Goal: Check status

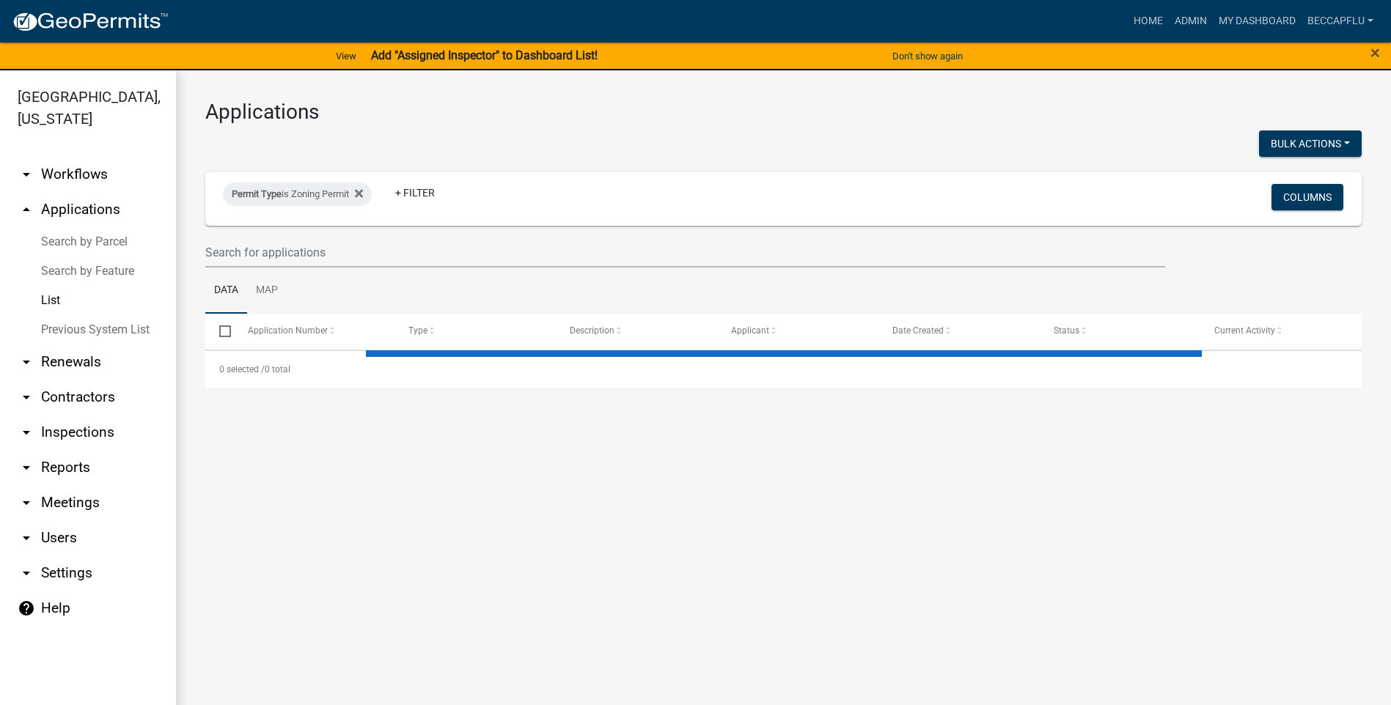
select select "3: 100"
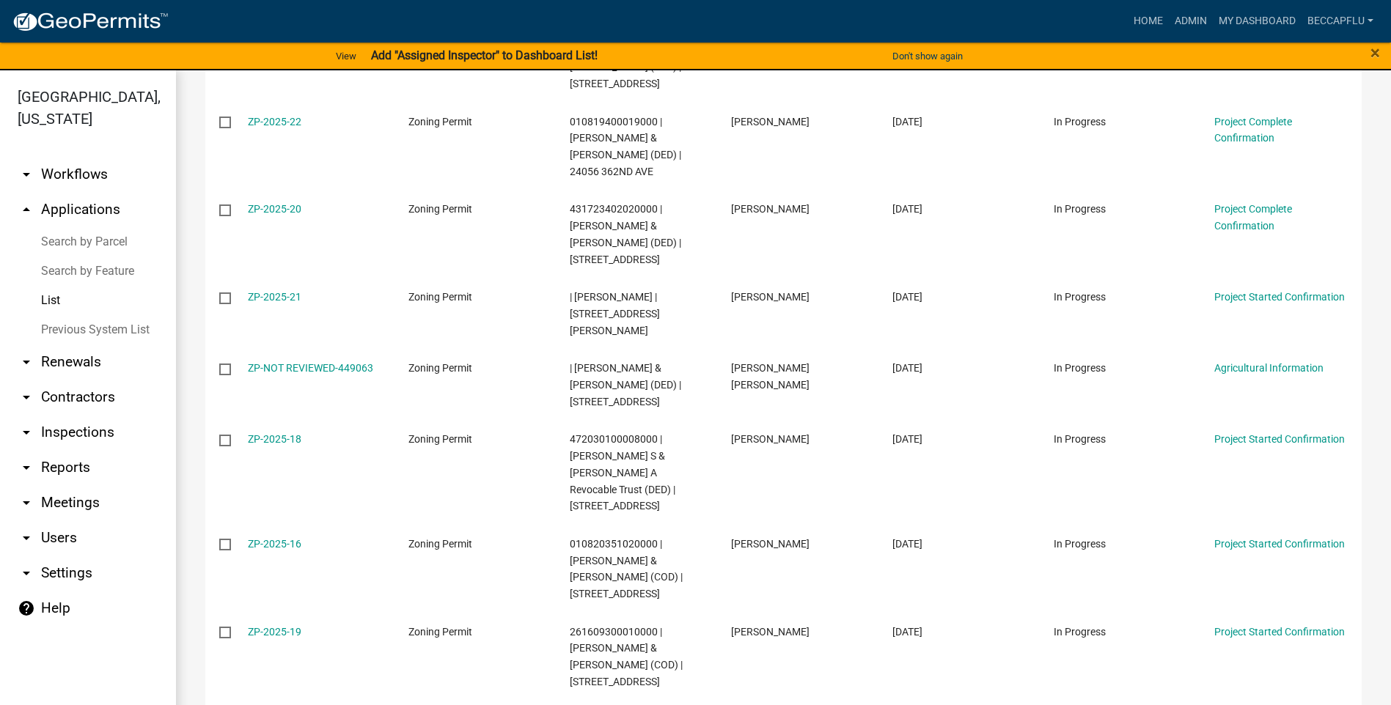
scroll to position [678, 0]
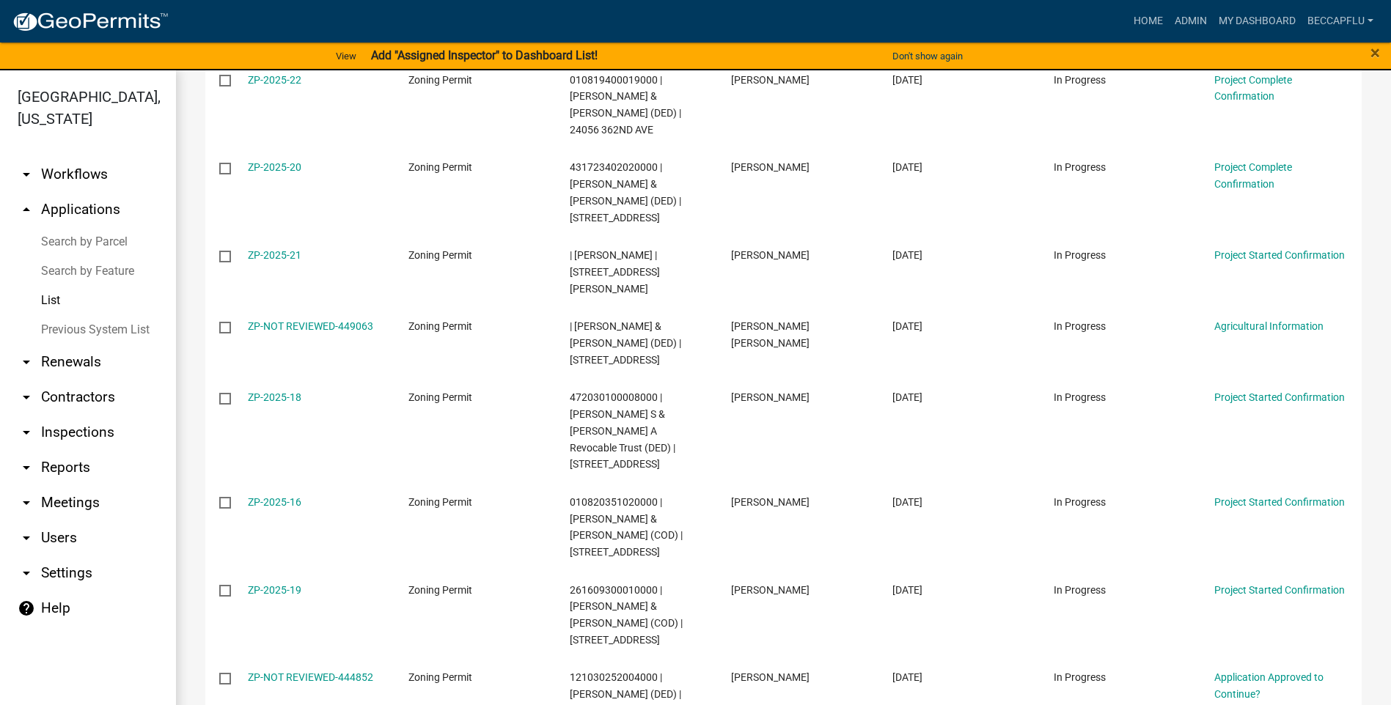
click at [56, 286] on link "List" at bounding box center [88, 300] width 176 height 29
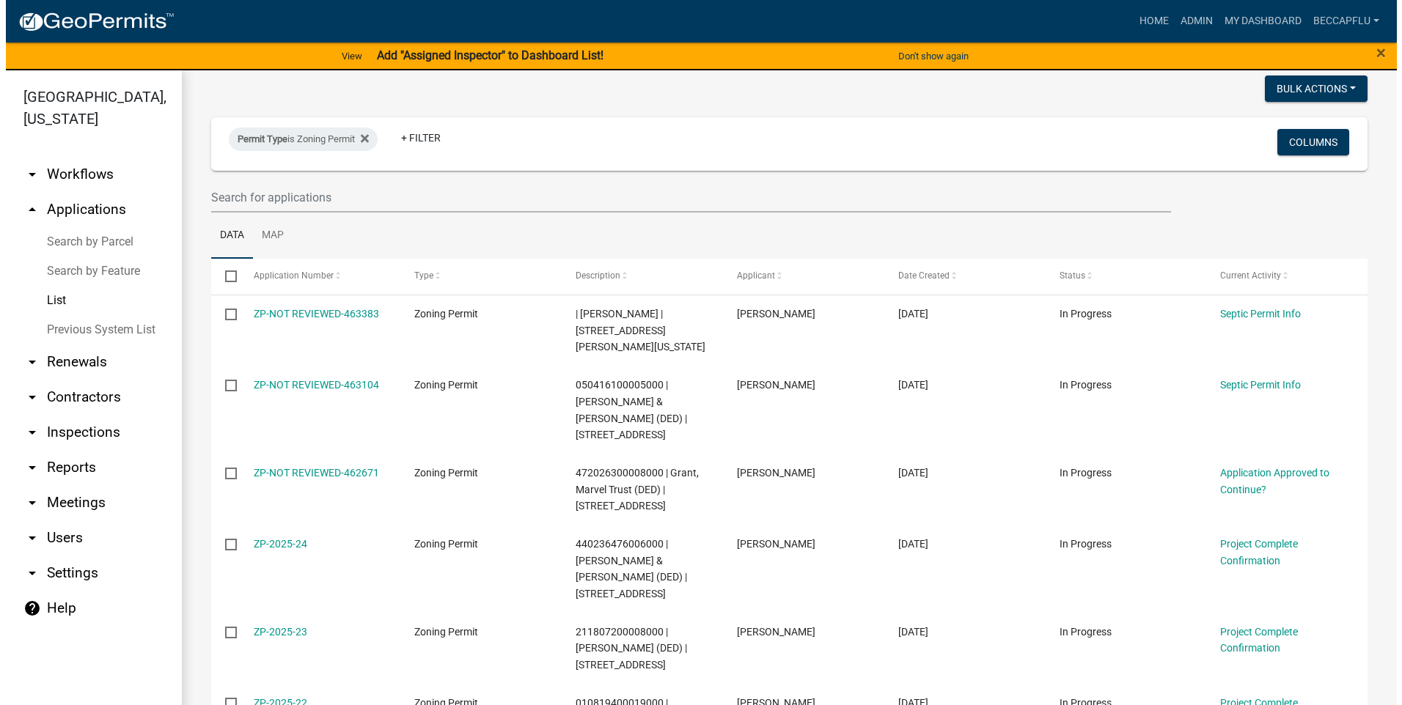
scroll to position [0, 0]
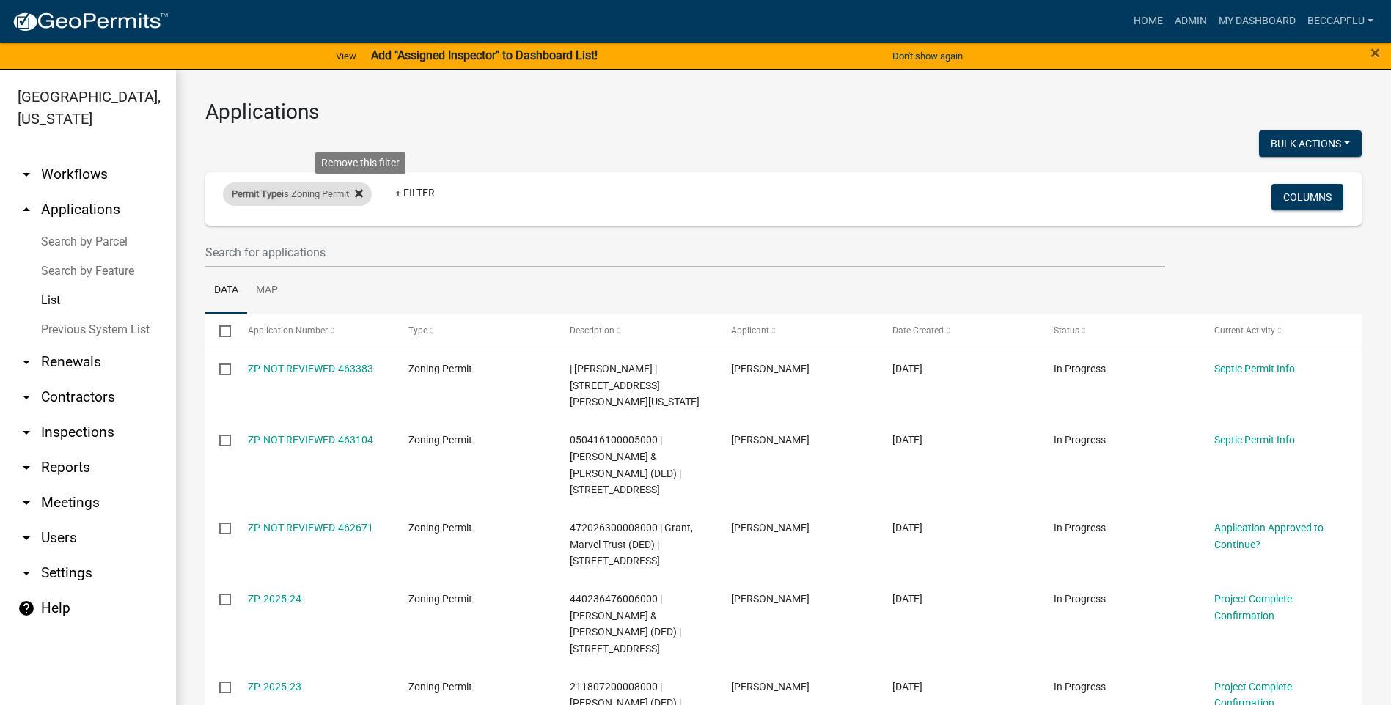
click at [361, 189] on icon at bounding box center [359, 194] width 8 height 12
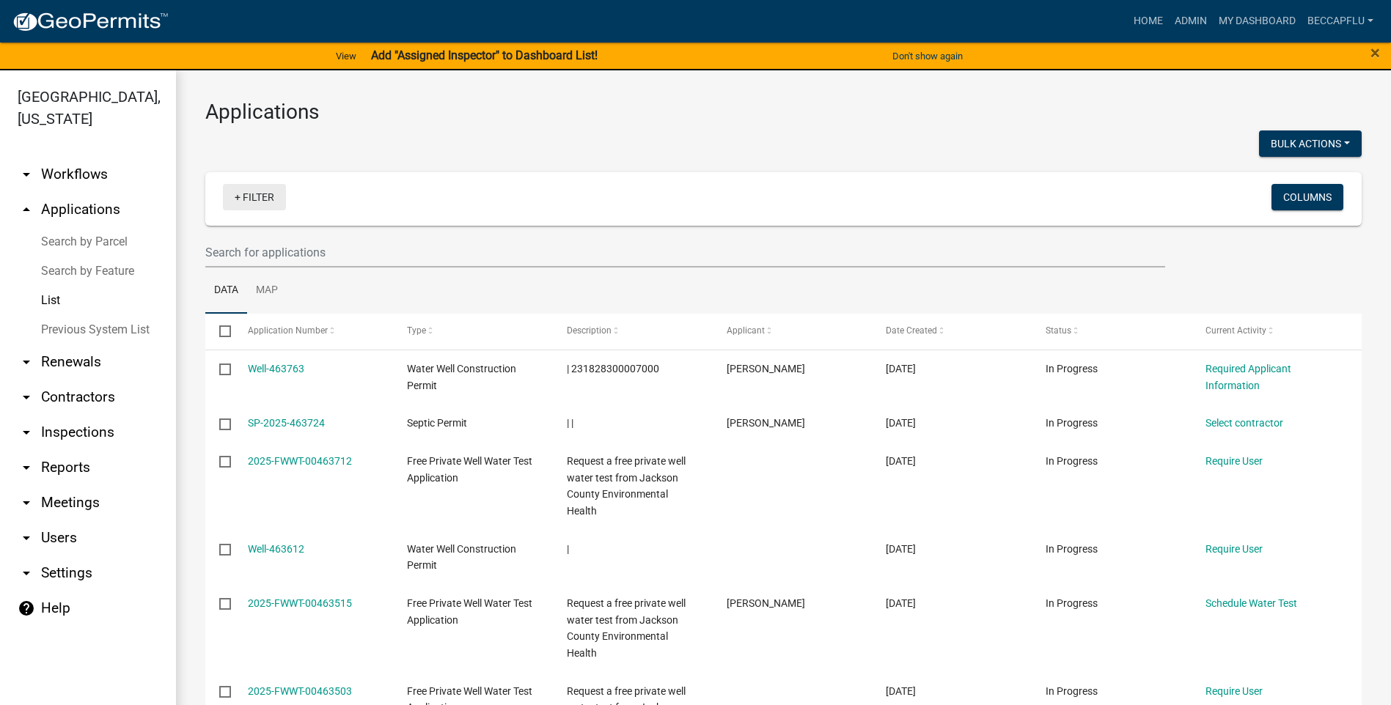
click at [259, 195] on link "+ Filter" at bounding box center [254, 197] width 63 height 26
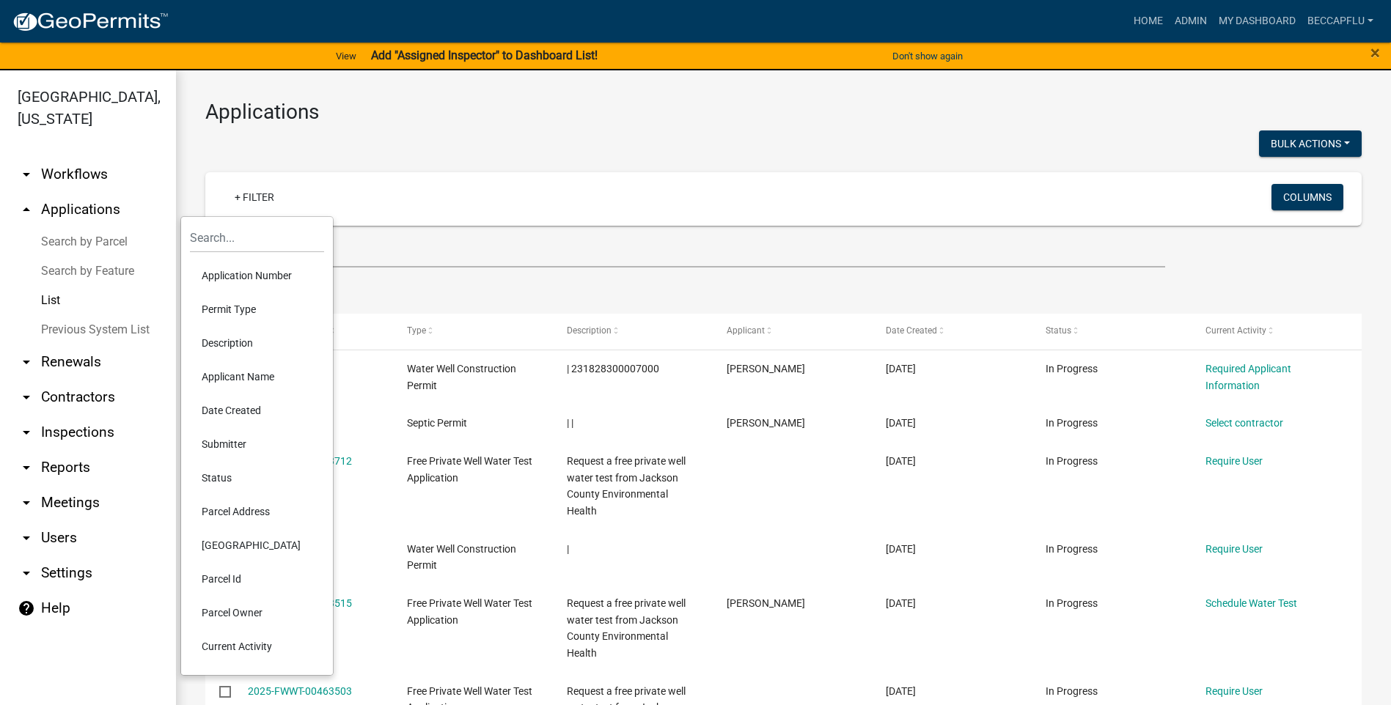
click at [241, 304] on li "Permit Type" at bounding box center [257, 310] width 134 height 34
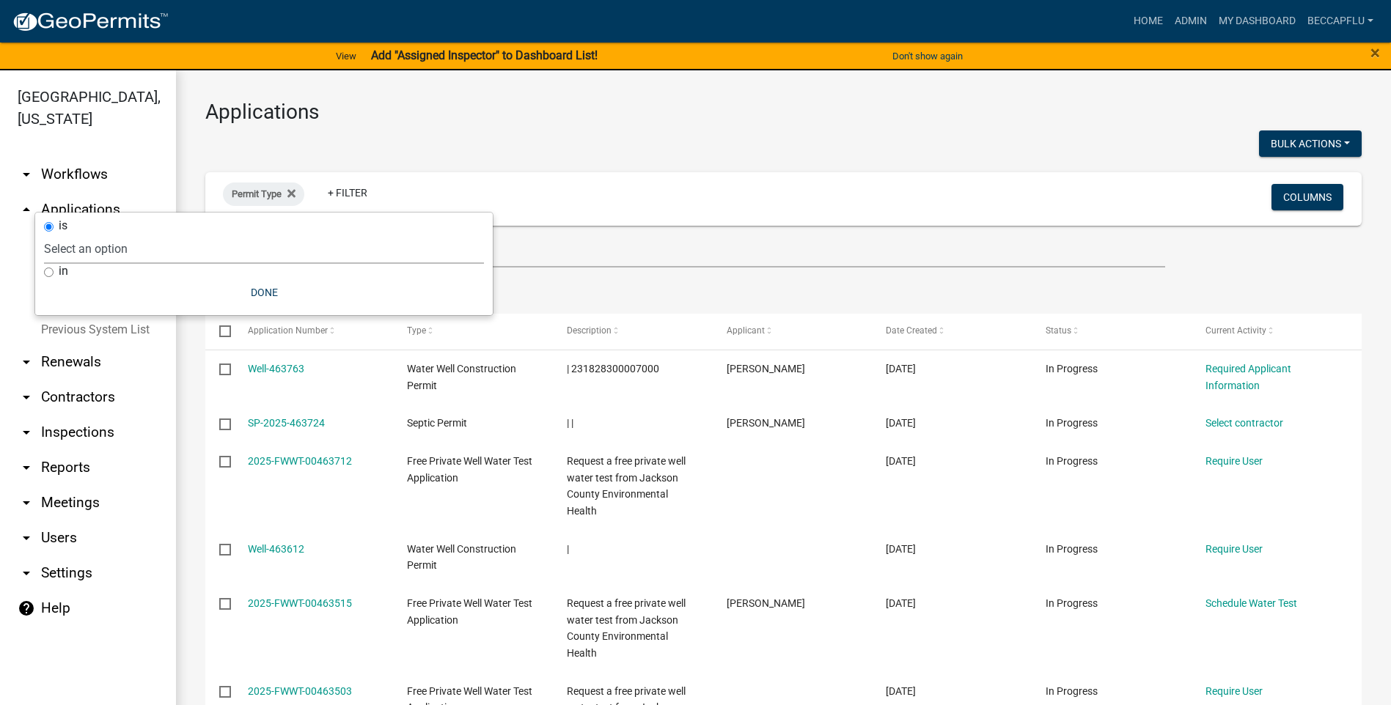
click at [84, 254] on select "Select an option BP Zoning Permit County Historical Records DRAFT - Board of Ad…" at bounding box center [264, 249] width 440 height 30
select select "d4b1f3b9-68bf-486f-b31b-2dc7550595d9"
click at [117, 234] on select "Select an option BP Zoning Permit County Historical Records DRAFT - Board of Ad…" at bounding box center [264, 249] width 440 height 30
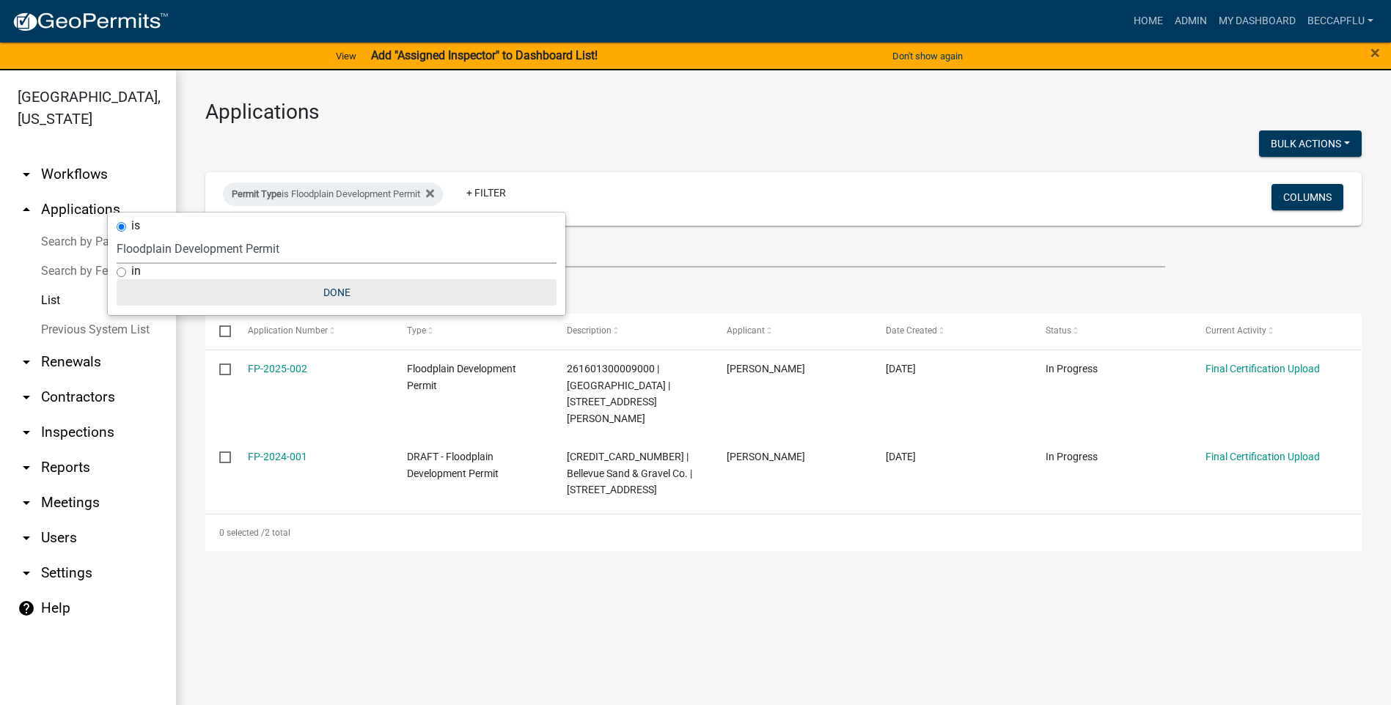
click at [341, 290] on button "Done" at bounding box center [337, 292] width 440 height 26
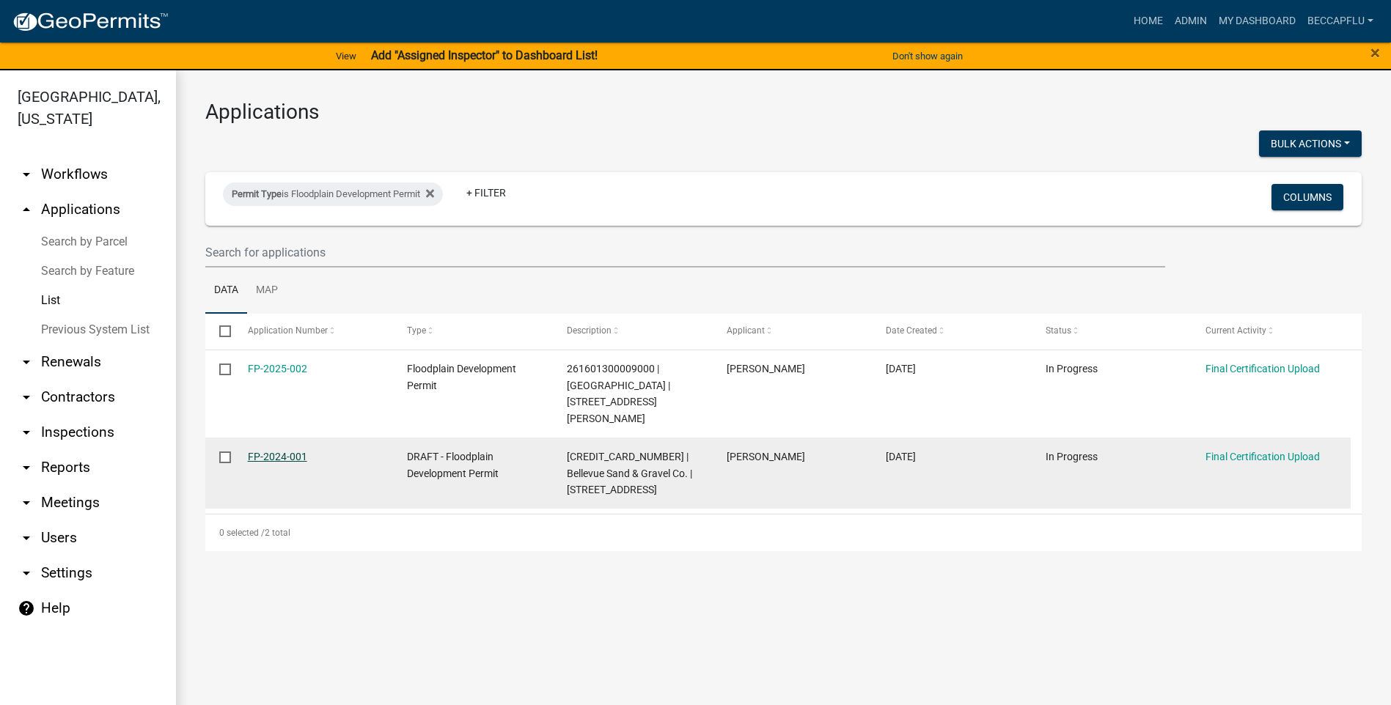
click at [287, 451] on link "FP-2024-001" at bounding box center [277, 457] width 59 height 12
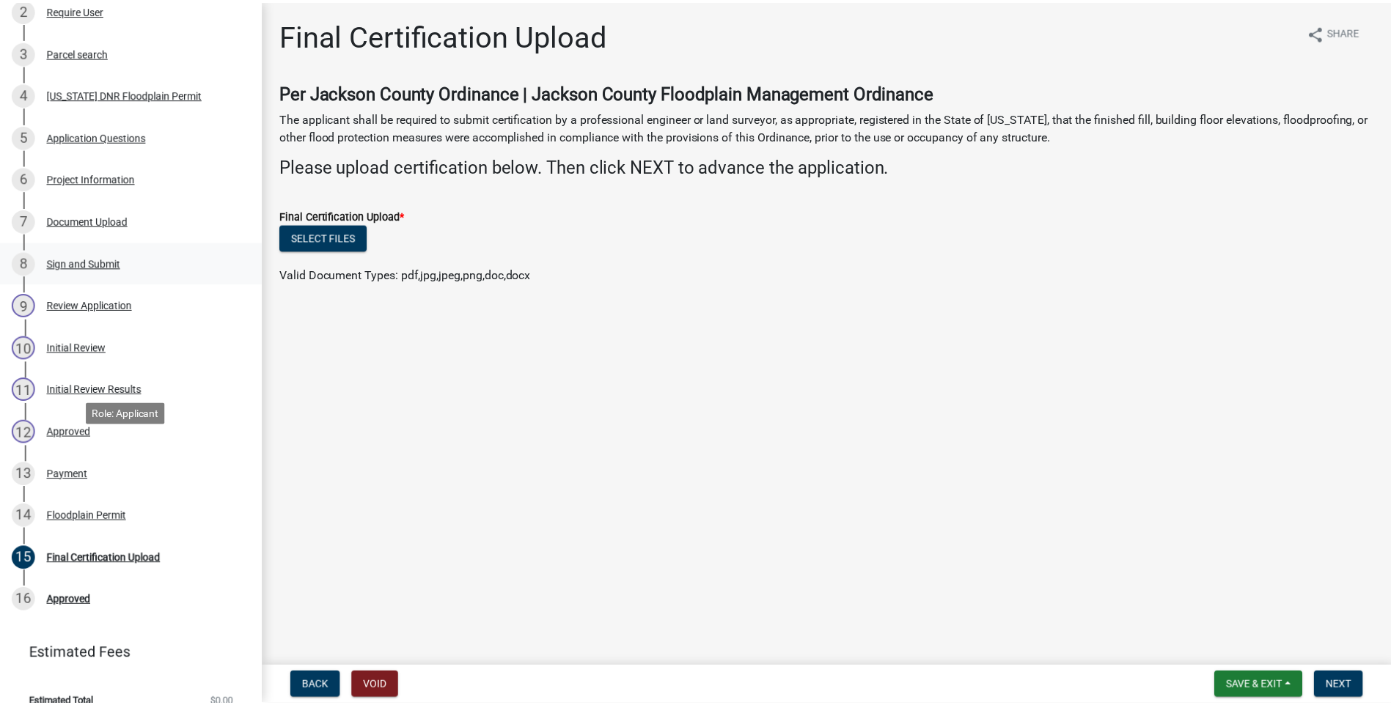
scroll to position [276, 0]
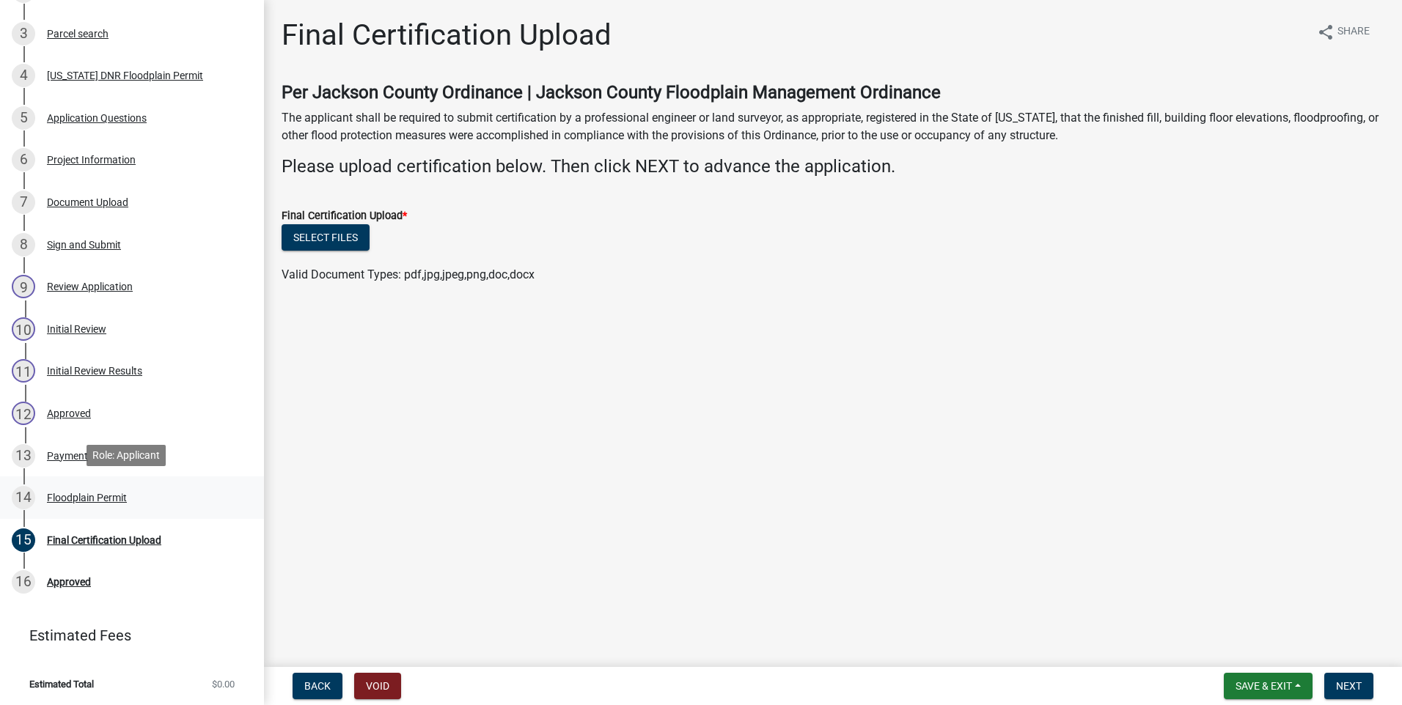
click at [87, 496] on div "Floodplain Permit" at bounding box center [87, 498] width 80 height 10
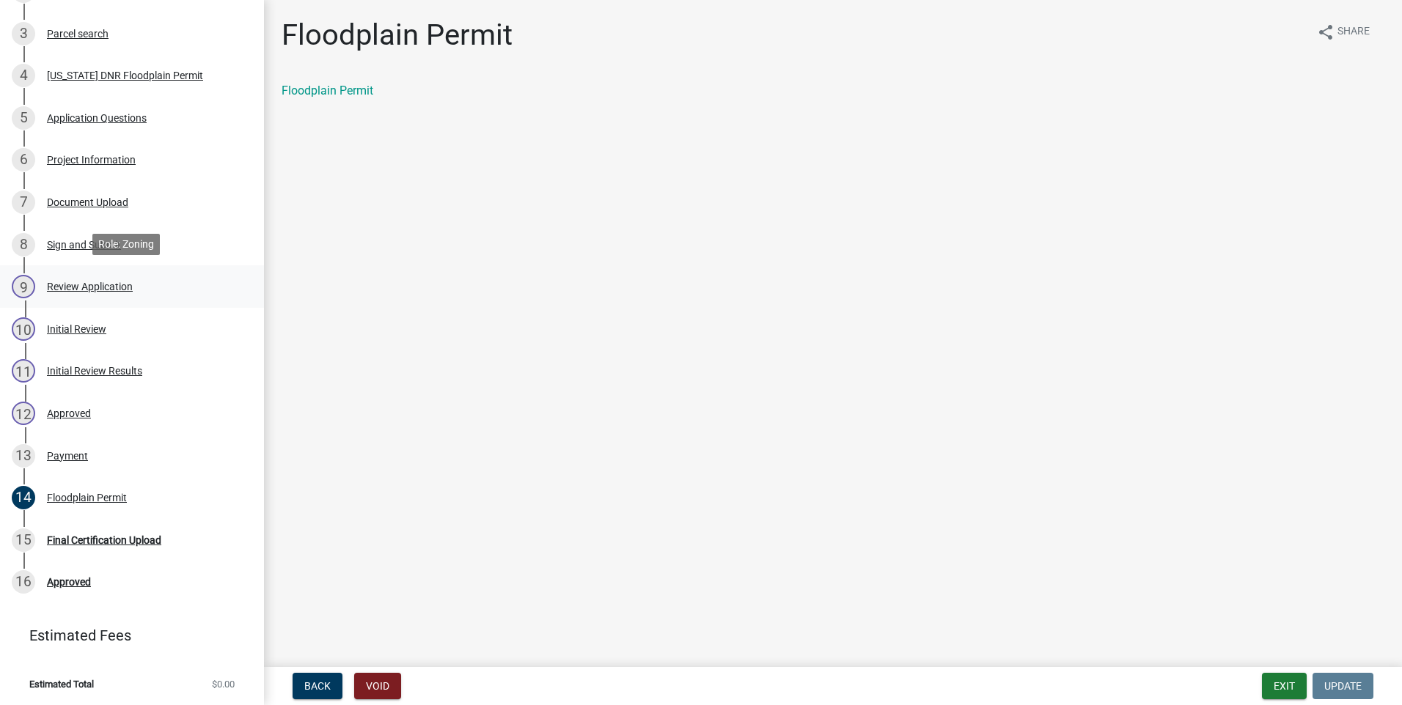
click at [82, 282] on div "Review Application" at bounding box center [90, 287] width 86 height 10
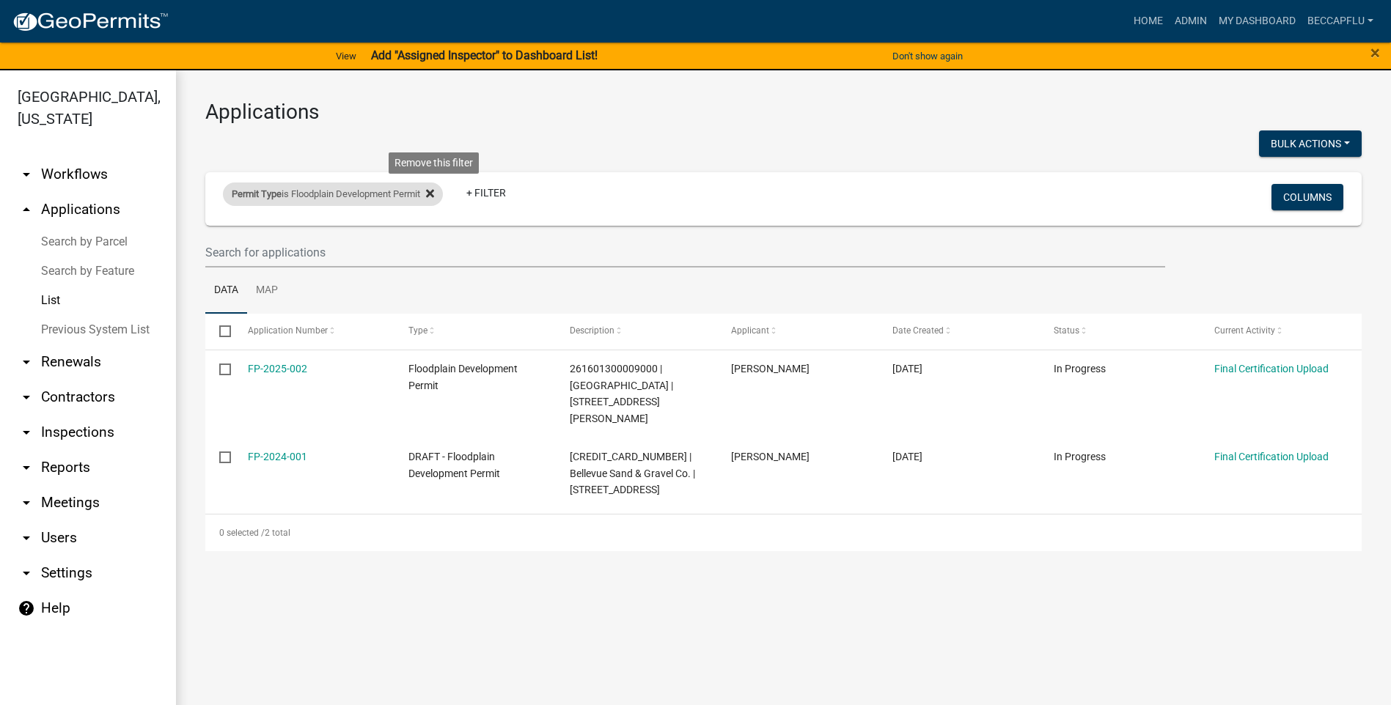
click at [434, 192] on icon at bounding box center [430, 194] width 8 height 8
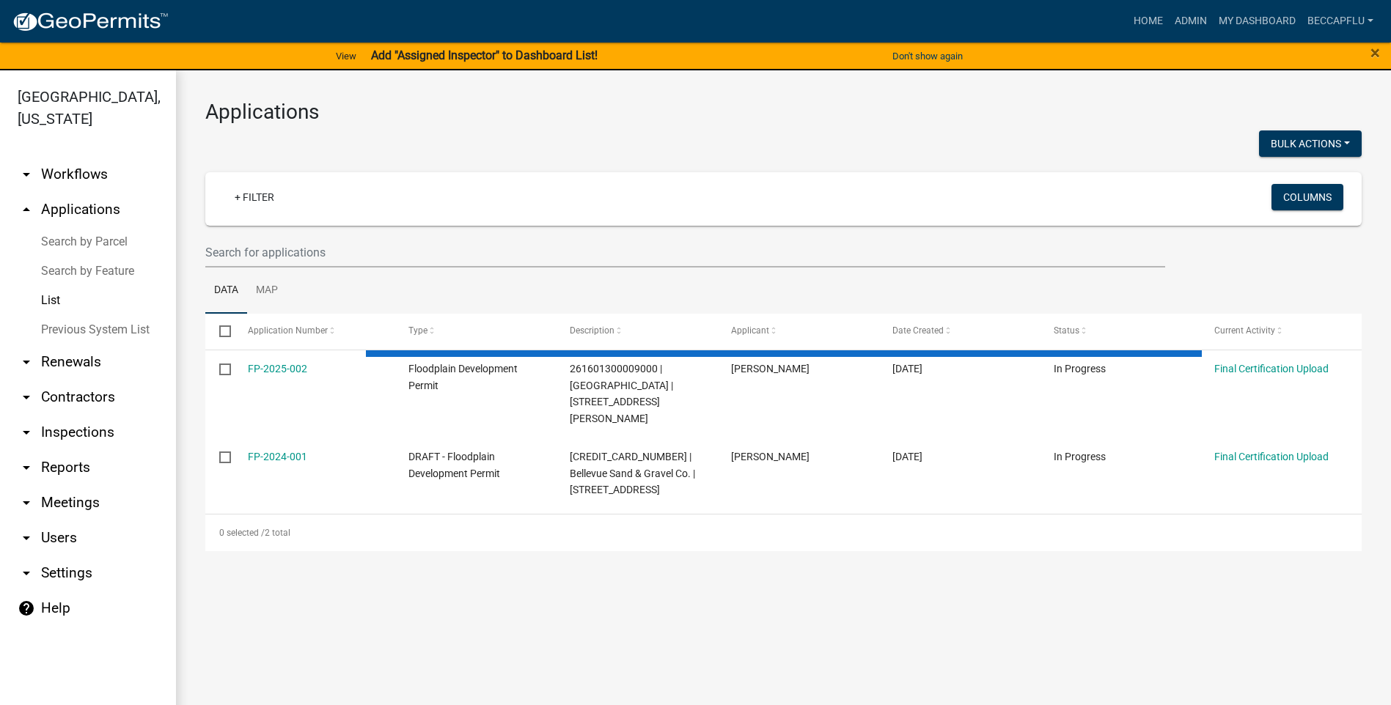
select select "3: 100"
